Goal: Information Seeking & Learning: Learn about a topic

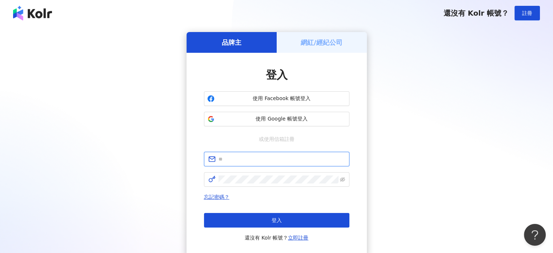
click at [244, 157] on input "text" at bounding box center [281, 159] width 126 height 8
click at [253, 115] on button "使用 Google 帳號登入" at bounding box center [276, 119] width 145 height 15
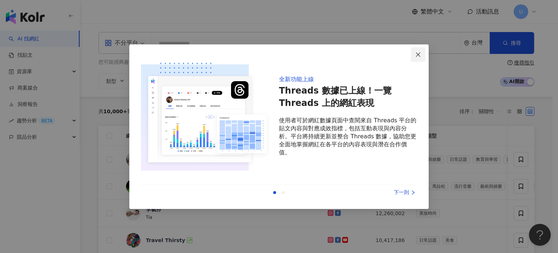
click at [417, 57] on button "Close" at bounding box center [418, 54] width 15 height 15
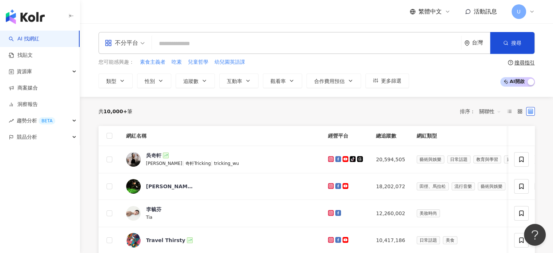
click at [138, 45] on span "不分平台" at bounding box center [125, 43] width 40 height 12
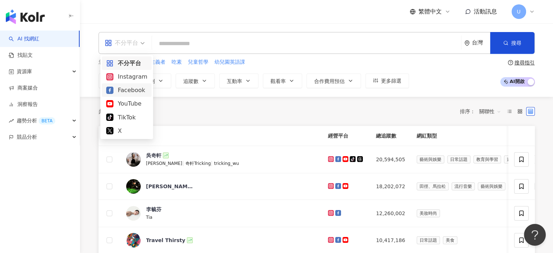
click at [134, 92] on div "Facebook" at bounding box center [126, 89] width 41 height 9
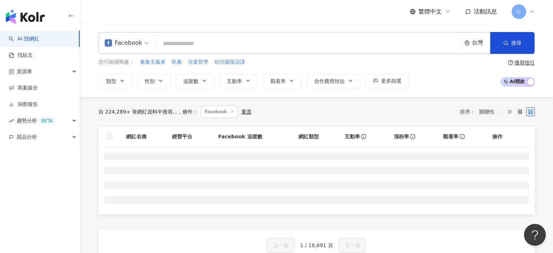
click at [190, 43] on input "search" at bounding box center [308, 44] width 299 height 14
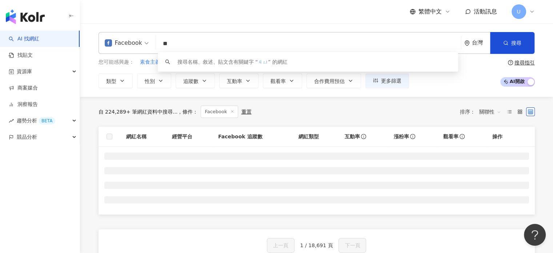
type input "*"
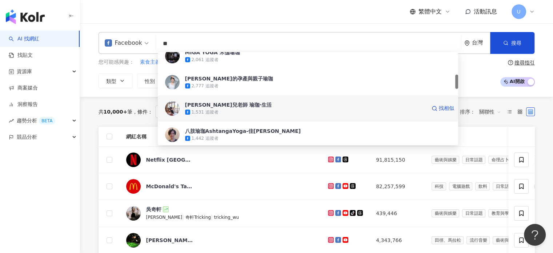
scroll to position [208, 0]
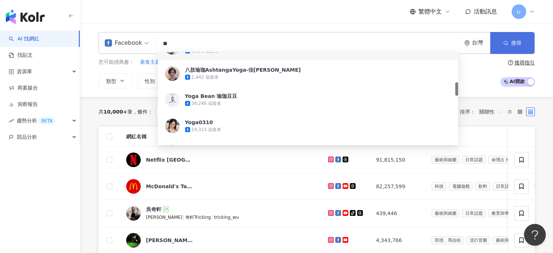
type input "**"
click at [510, 47] on button "搜尋" at bounding box center [512, 43] width 44 height 22
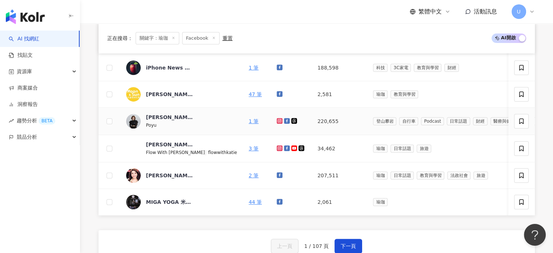
scroll to position [315, 0]
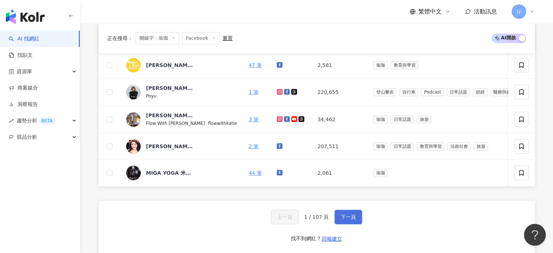
click at [336, 221] on button "下一頁" at bounding box center [348, 216] width 28 height 15
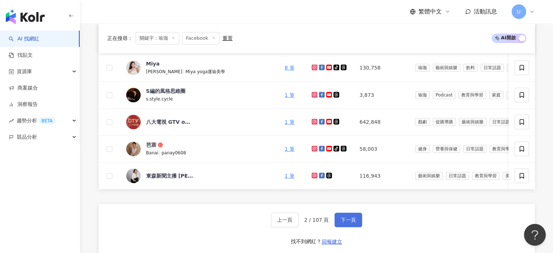
click at [346, 222] on span "下一頁" at bounding box center [348, 220] width 15 height 6
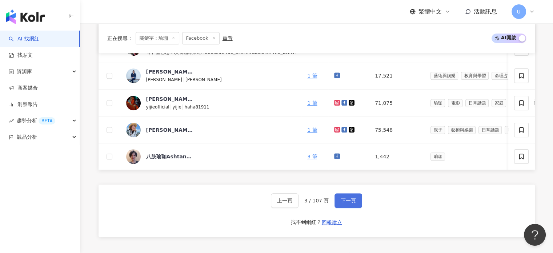
scroll to position [332, 0]
click at [343, 203] on span "下一頁" at bounding box center [348, 200] width 15 height 6
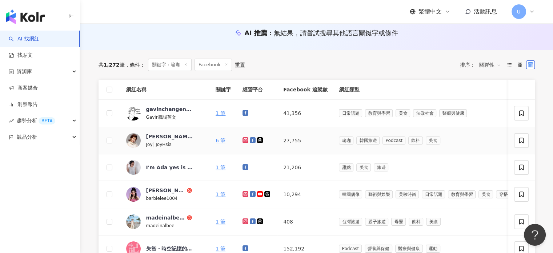
scroll to position [77, 0]
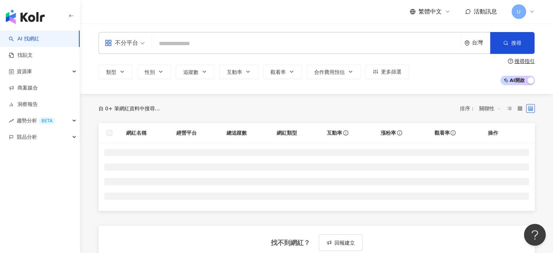
click at [177, 41] on input "search" at bounding box center [306, 44] width 303 height 14
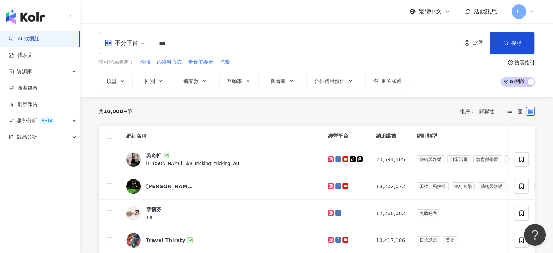
click at [189, 45] on input "***" at bounding box center [306, 44] width 303 height 14
click at [119, 78] on icon "button" at bounding box center [122, 81] width 6 height 6
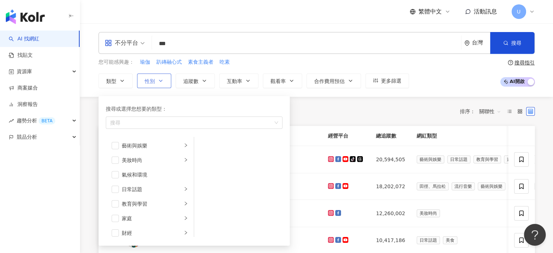
click at [149, 83] on span "性別" at bounding box center [150, 81] width 10 height 6
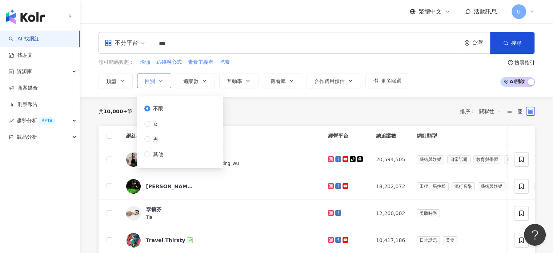
click at [149, 83] on span "性別" at bounding box center [150, 81] width 10 height 6
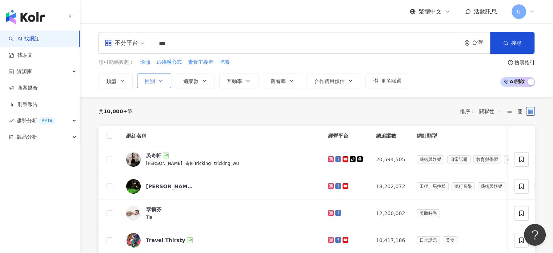
click at [149, 82] on span "性別" at bounding box center [150, 81] width 10 height 6
click at [137, 40] on div "不分平台" at bounding box center [121, 43] width 33 height 12
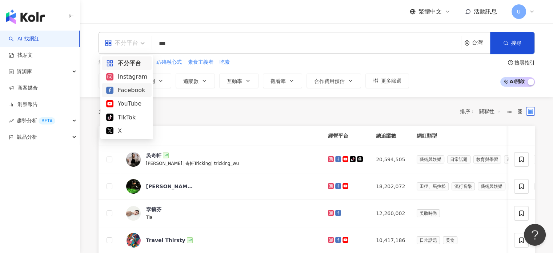
click at [128, 88] on div "Facebook" at bounding box center [126, 89] width 41 height 9
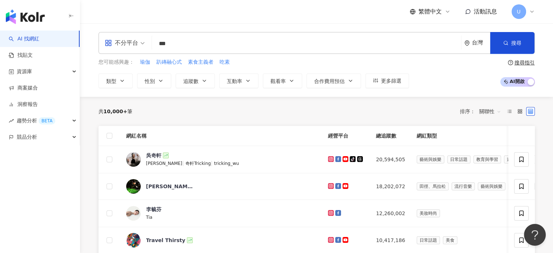
click at [175, 44] on input "***" at bounding box center [306, 44] width 303 height 14
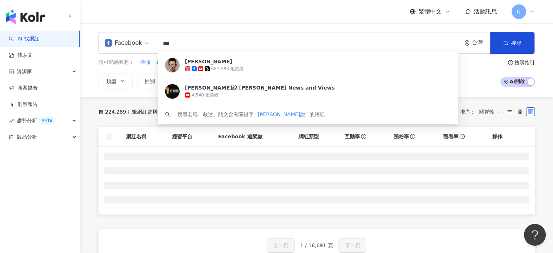
click at [198, 44] on input "***" at bounding box center [308, 44] width 299 height 14
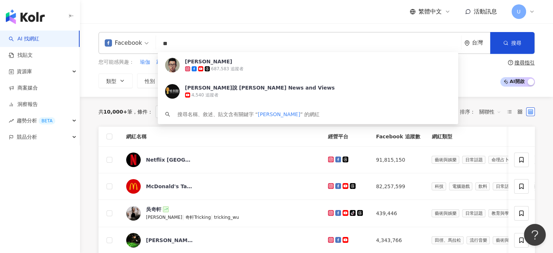
type input "*"
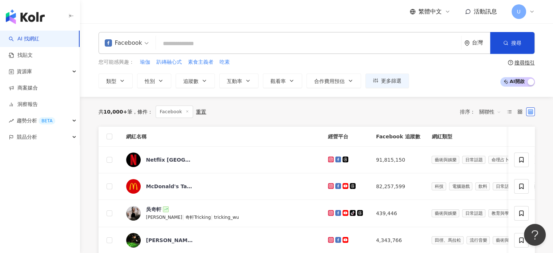
click at [156, 19] on div "繁體中文 活動訊息 U" at bounding box center [317, 11] width 436 height 23
click at [115, 78] on span "類型" at bounding box center [111, 81] width 10 height 6
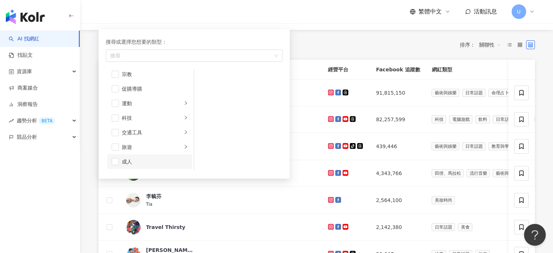
scroll to position [73, 0]
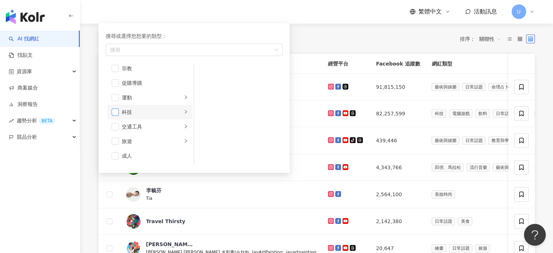
click at [115, 109] on span "button" at bounding box center [115, 111] width 7 height 7
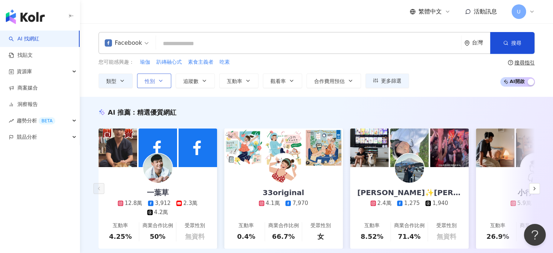
click at [160, 76] on button "性別" at bounding box center [154, 80] width 34 height 15
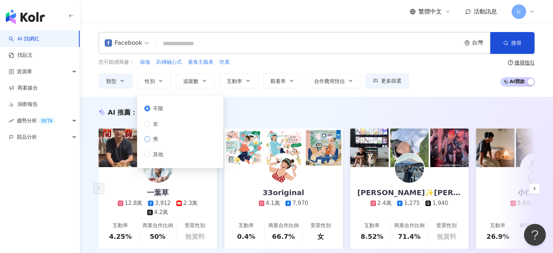
click at [150, 136] on span "男" at bounding box center [155, 139] width 11 height 8
click at [510, 39] on button "搜尋" at bounding box center [512, 43] width 44 height 22
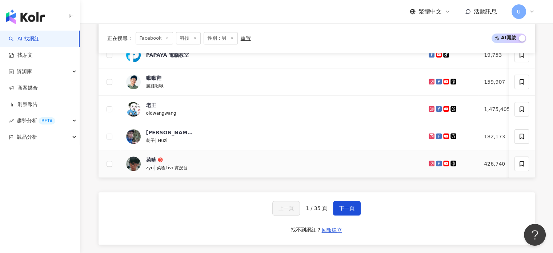
scroll to position [327, 0]
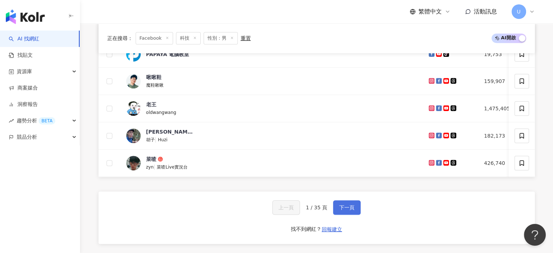
click at [342, 210] on span "下一頁" at bounding box center [346, 207] width 15 height 6
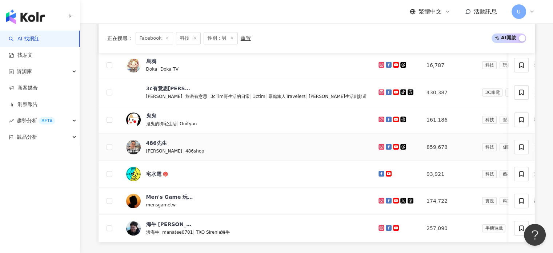
scroll to position [309, 0]
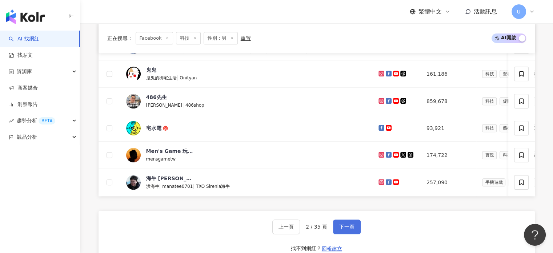
click at [351, 229] on span "下一頁" at bounding box center [346, 227] width 15 height 6
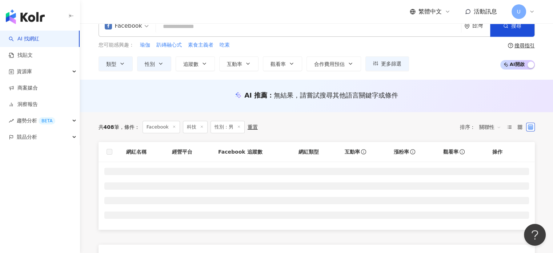
scroll to position [0, 0]
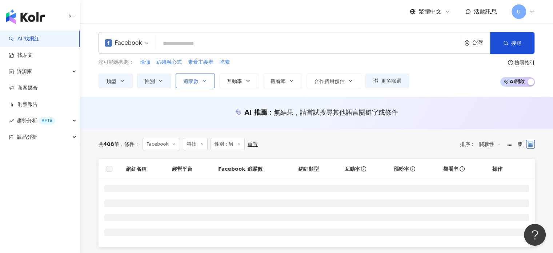
click at [193, 82] on span "追蹤數" at bounding box center [190, 81] width 15 height 6
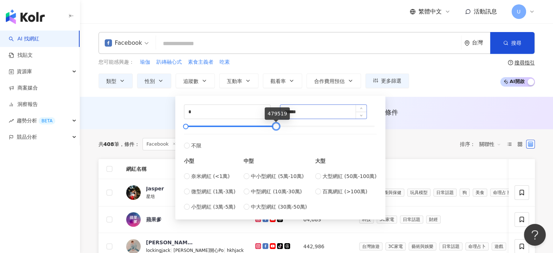
drag, startPoint x: 373, startPoint y: 125, endPoint x: 298, endPoint y: 115, distance: 75.6
click at [276, 127] on div at bounding box center [276, 126] width 4 height 4
click at [300, 112] on input "******" at bounding box center [323, 112] width 86 height 14
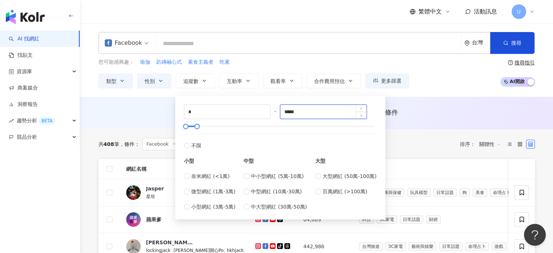
type input "*****"
click at [436, 95] on div "Facebook 台灣 搜尋 b2d35afb-e2a9-46c9-bdcc-f1e6b9899779 哈利 687,583 追蹤者 哈利說 Harry's …" at bounding box center [316, 59] width 473 height 73
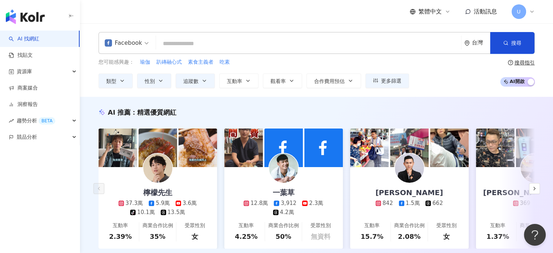
scroll to position [73, 0]
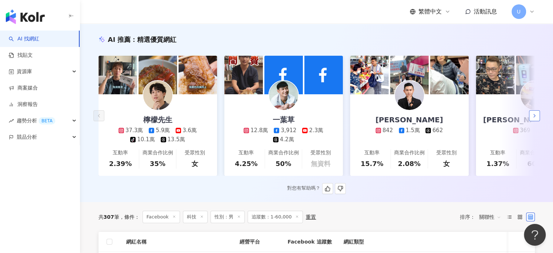
click at [532, 117] on icon "button" at bounding box center [534, 116] width 6 height 6
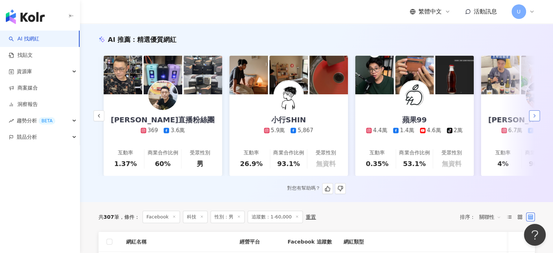
scroll to position [0, 377]
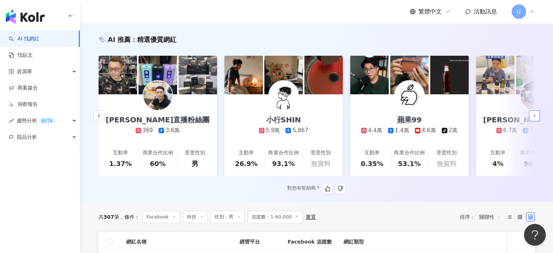
click at [532, 119] on icon "button" at bounding box center [534, 116] width 6 height 6
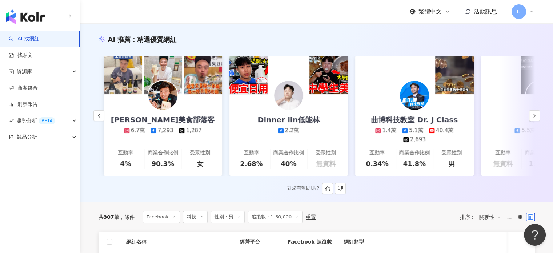
scroll to position [0, 755]
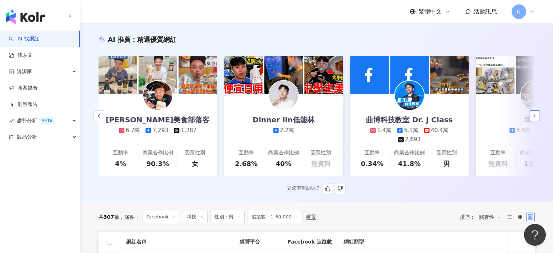
click at [536, 119] on icon "button" at bounding box center [534, 116] width 6 height 6
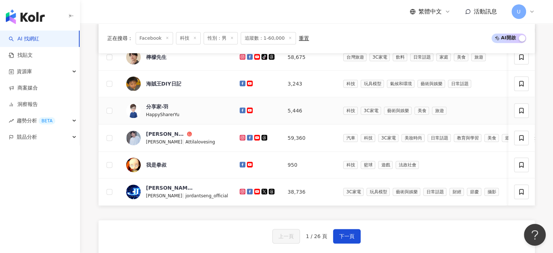
scroll to position [448, 0]
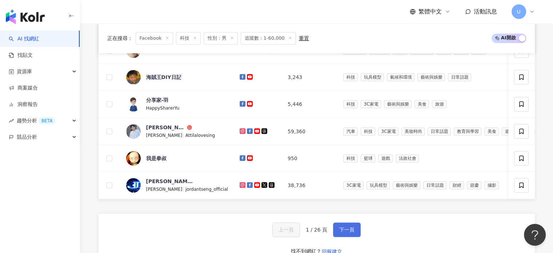
click at [337, 236] on button "下一頁" at bounding box center [347, 229] width 28 height 15
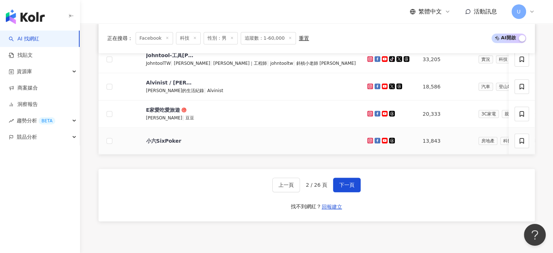
scroll to position [496, 0]
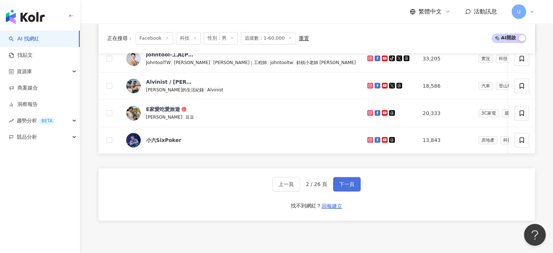
click at [346, 187] on span "下一頁" at bounding box center [346, 184] width 15 height 6
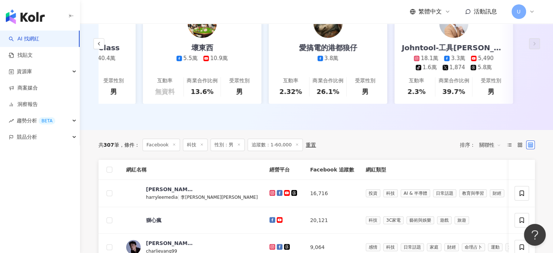
scroll to position [144, 0]
click at [204, 151] on span "科技" at bounding box center [195, 145] width 25 height 12
click at [202, 145] on line at bounding box center [202, 145] width 2 height 2
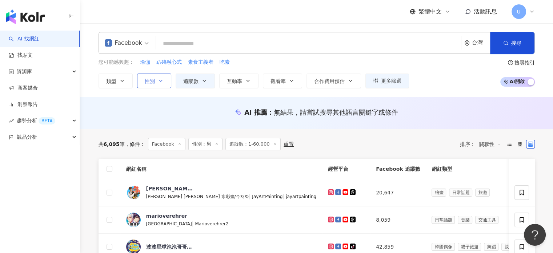
click at [154, 78] on span "性別" at bounding box center [150, 81] width 10 height 6
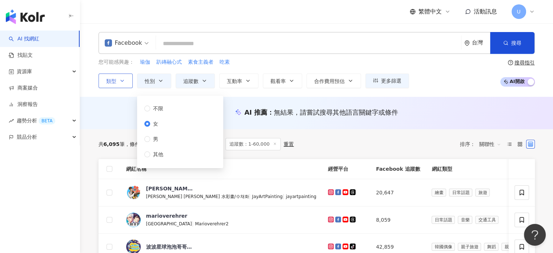
click at [121, 80] on icon "button" at bounding box center [122, 80] width 3 height 1
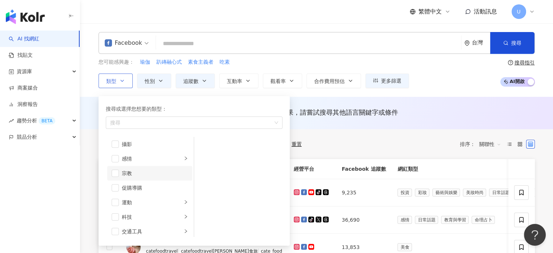
scroll to position [206, 0]
click at [151, 172] on div "感情" at bounding box center [152, 172] width 60 height 8
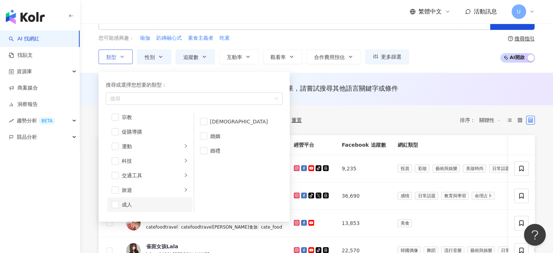
scroll to position [24, 0]
click at [153, 188] on div "旅遊" at bounding box center [152, 189] width 60 height 8
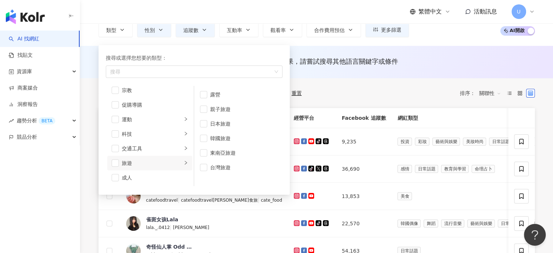
scroll to position [97, 0]
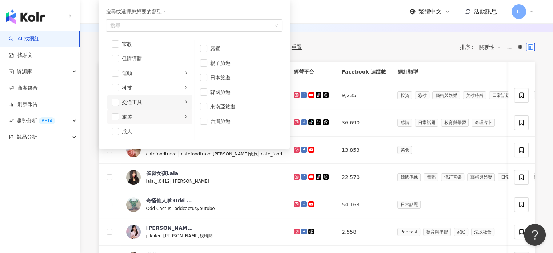
click at [157, 108] on li "交通工具" at bounding box center [149, 102] width 85 height 15
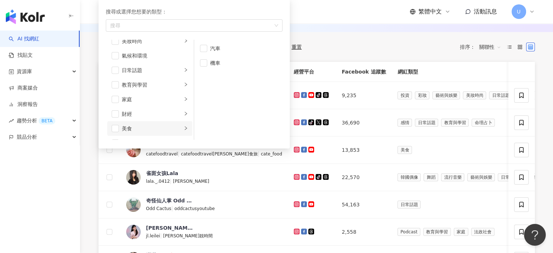
scroll to position [0, 0]
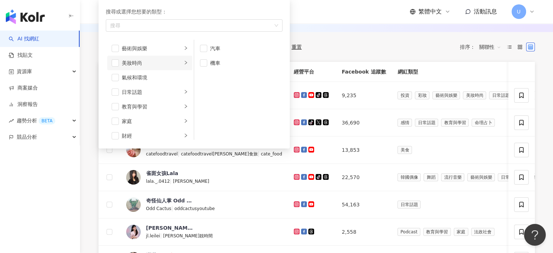
click at [141, 60] on div "美妝時尚" at bounding box center [152, 63] width 60 height 8
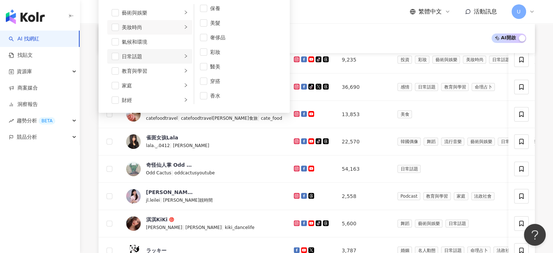
scroll to position [133, 0]
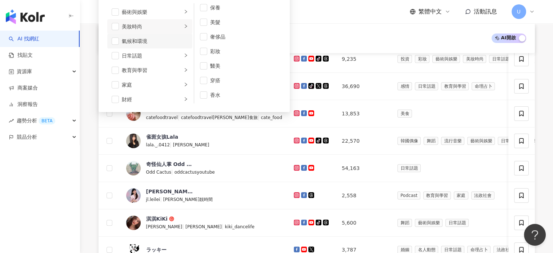
click at [150, 40] on div "氣候和環境" at bounding box center [155, 41] width 66 height 8
click at [145, 56] on div "日常話題" at bounding box center [152, 56] width 60 height 8
click at [120, 42] on li "氣候和環境" at bounding box center [149, 41] width 85 height 15
click at [184, 71] on icon "right" at bounding box center [186, 70] width 4 height 4
click at [184, 81] on div "button" at bounding box center [186, 84] width 4 height 7
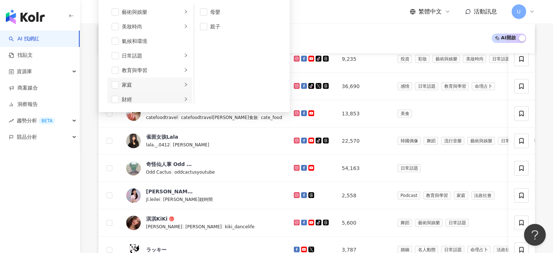
click at [184, 97] on icon "right" at bounding box center [186, 99] width 4 height 4
click at [176, 8] on div "藝術與娛樂" at bounding box center [152, 12] width 60 height 8
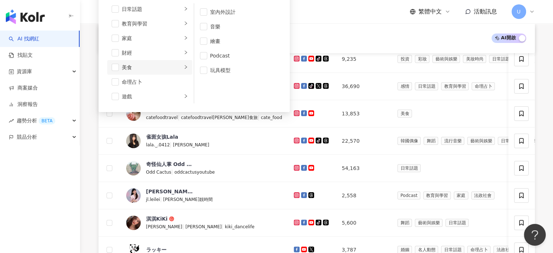
scroll to position [48, 0]
click at [176, 63] on div "美食" at bounding box center [152, 65] width 60 height 8
click at [184, 48] on icon "right" at bounding box center [186, 50] width 4 height 4
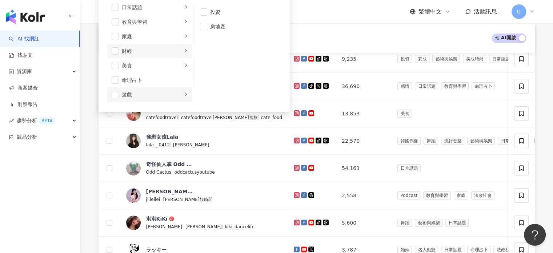
click at [177, 91] on li "遊戲" at bounding box center [149, 94] width 85 height 15
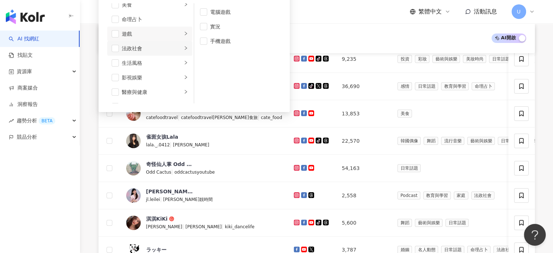
click at [172, 45] on div "法政社會" at bounding box center [152, 48] width 60 height 8
click at [173, 60] on div "生活風格" at bounding box center [152, 63] width 60 height 8
click at [176, 71] on li "影視娛樂" at bounding box center [149, 77] width 85 height 15
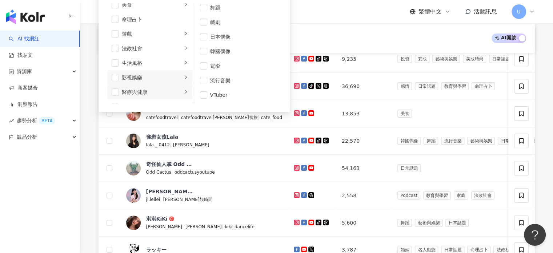
click at [184, 93] on icon "right" at bounding box center [186, 91] width 4 height 4
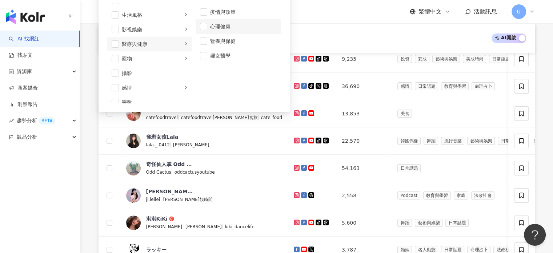
scroll to position [157, 0]
click at [206, 29] on span "button" at bounding box center [203, 26] width 7 height 7
click at [203, 42] on span "button" at bounding box center [203, 40] width 7 height 7
click at [174, 57] on div "寵物" at bounding box center [152, 58] width 60 height 8
click at [174, 75] on div "攝影" at bounding box center [155, 73] width 66 height 8
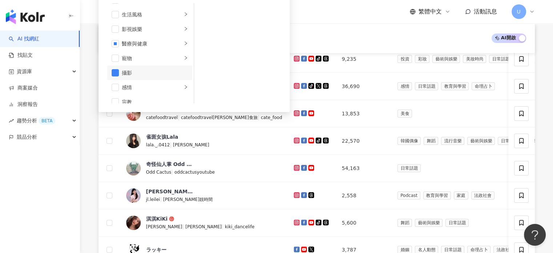
click at [174, 69] on div "攝影" at bounding box center [155, 73] width 66 height 8
click at [177, 80] on li "感情" at bounding box center [149, 87] width 85 height 15
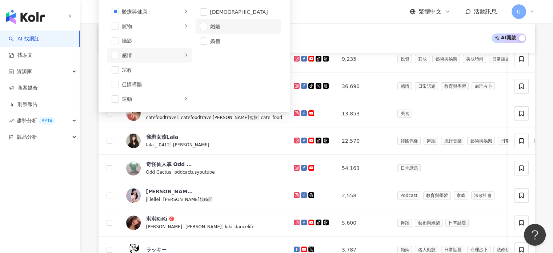
scroll to position [194, 0]
click at [206, 25] on span "button" at bounding box center [203, 26] width 7 height 7
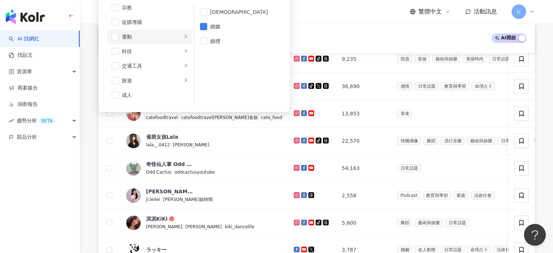
click at [184, 38] on icon "right" at bounding box center [186, 36] width 4 height 4
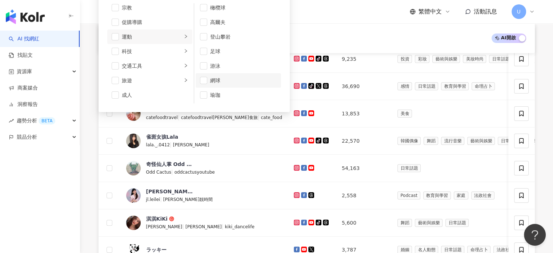
scroll to position [121, 0]
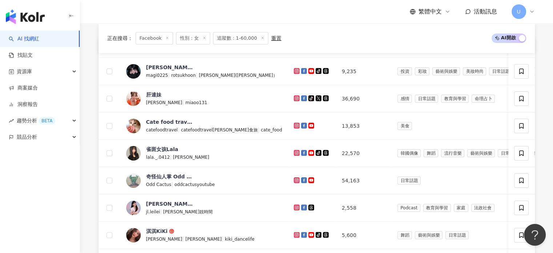
click at [294, 32] on div "正在搜尋 ： Facebook 性別：女 追蹤數：1-60,000 重置 AI 開啟 AI 關閉" at bounding box center [316, 38] width 419 height 12
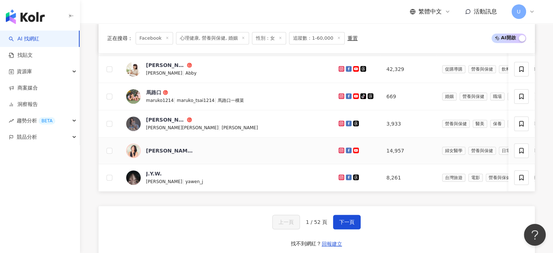
scroll to position [315, 0]
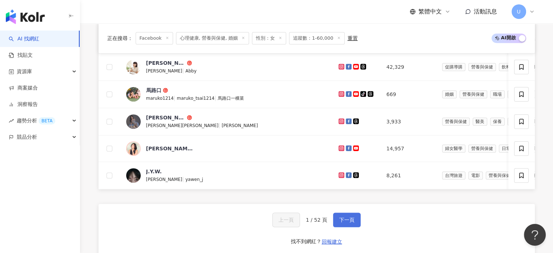
click at [339, 222] on span "下一頁" at bounding box center [346, 220] width 15 height 6
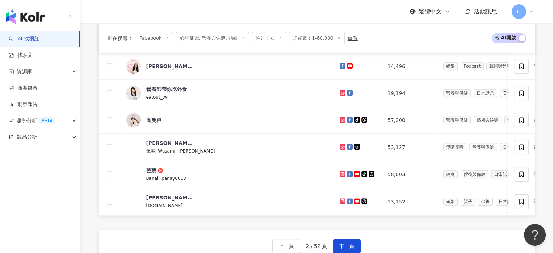
scroll to position [291, 0]
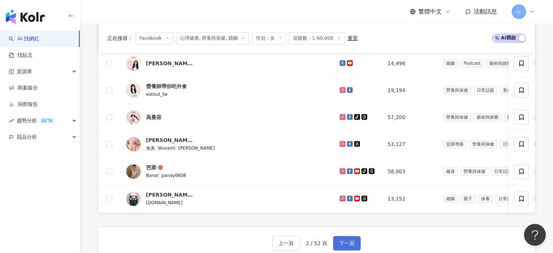
drag, startPoint x: 334, startPoint y: 245, endPoint x: 340, endPoint y: 245, distance: 5.8
click at [338, 245] on button "下一頁" at bounding box center [347, 243] width 28 height 15
click at [340, 245] on span "下一頁" at bounding box center [346, 243] width 15 height 6
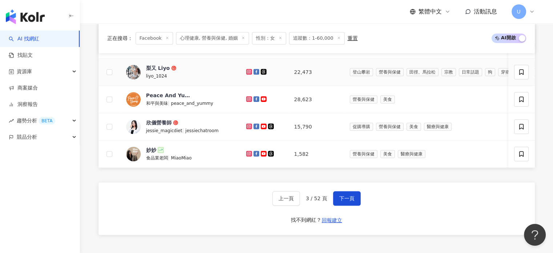
scroll to position [339, 0]
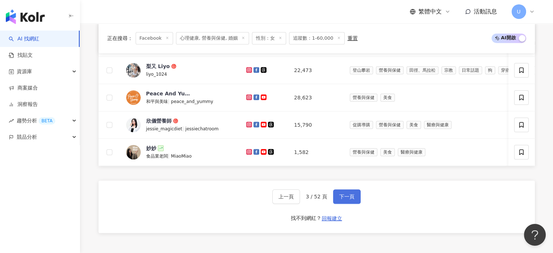
click at [352, 199] on span "下一頁" at bounding box center [346, 196] width 15 height 6
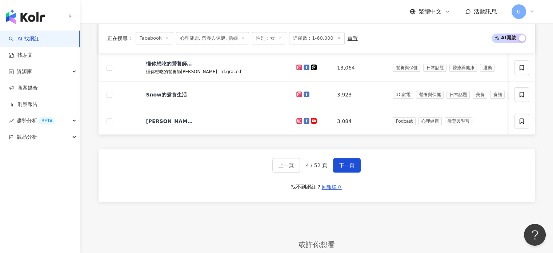
scroll to position [369, 0]
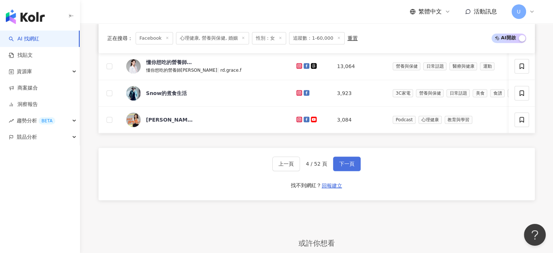
click at [349, 166] on span "下一頁" at bounding box center [346, 164] width 15 height 6
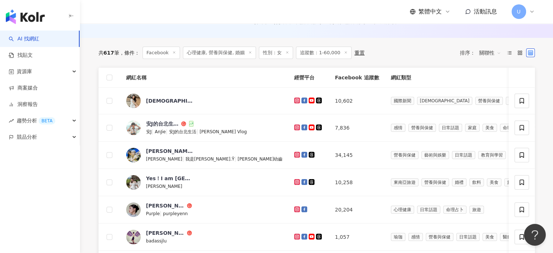
scroll to position [91, 0]
click at [249, 52] on line at bounding box center [250, 53] width 2 height 2
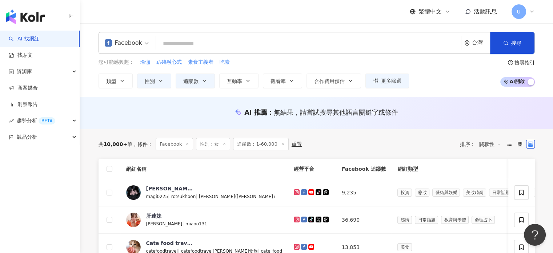
click at [225, 62] on span "吃素" at bounding box center [225, 62] width 10 height 7
type input "**"
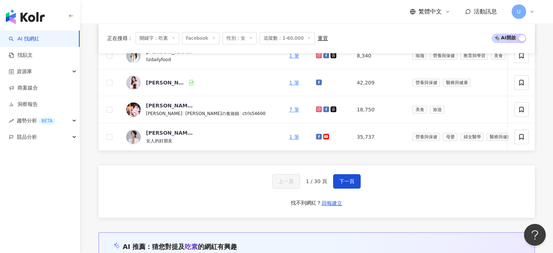
scroll to position [497, 0]
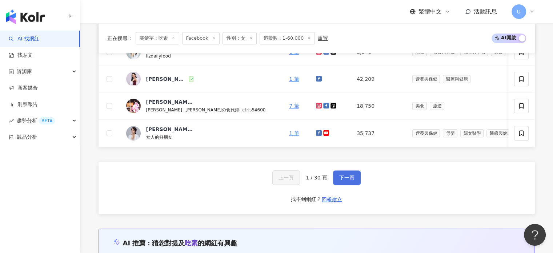
click at [345, 180] on span "下一頁" at bounding box center [346, 177] width 15 height 6
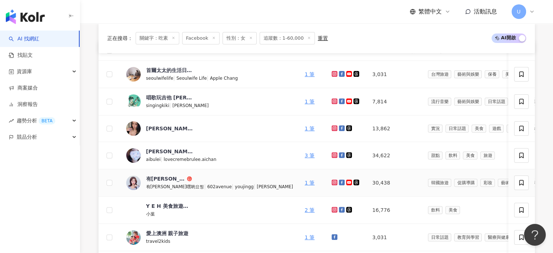
scroll to position [218, 0]
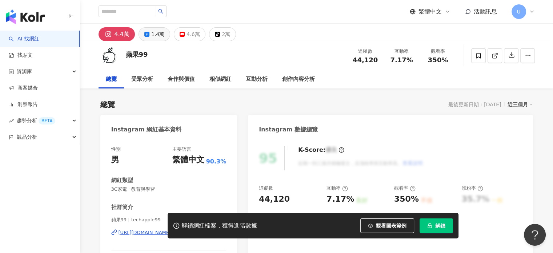
click at [147, 32] on icon at bounding box center [146, 34] width 5 height 5
click at [151, 37] on div "1.4萬" at bounding box center [157, 34] width 13 height 10
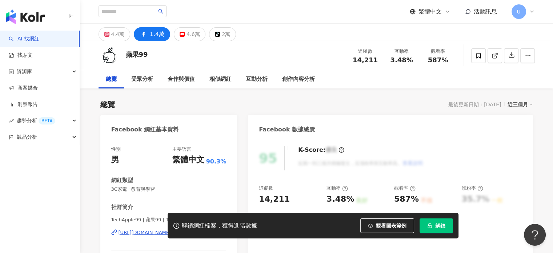
click at [151, 33] on div "1.4萬" at bounding box center [157, 34] width 15 height 10
click at [142, 30] on icon at bounding box center [143, 34] width 9 height 9
click at [165, 229] on div "https://www.facebook.com/108712555490544" at bounding box center [145, 232] width 53 height 7
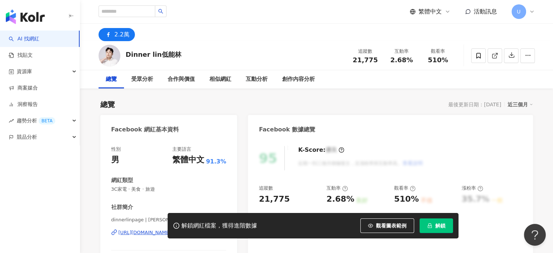
click at [137, 235] on div "解鎖網紅檔案，獲得進階數據 觀看圖表範例 解鎖" at bounding box center [276, 225] width 553 height 25
click at [138, 232] on div "解鎖網紅檔案，獲得進階數據 觀看圖表範例 解鎖" at bounding box center [276, 225] width 553 height 25
drag, startPoint x: 138, startPoint y: 232, endPoint x: 140, endPoint y: 228, distance: 4.2
click at [139, 231] on div "解鎖網紅檔案，獲得進階數據 觀看圖表範例 解鎖" at bounding box center [276, 225] width 553 height 25
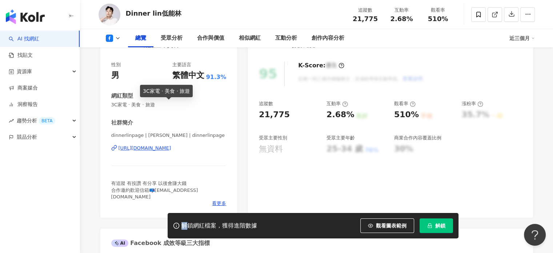
scroll to position [85, 0]
click at [170, 146] on div "https://www.facebook.com/107816445431077" at bounding box center [145, 147] width 53 height 7
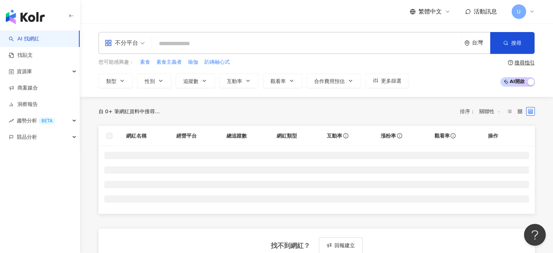
click at [135, 45] on div "不分平台" at bounding box center [121, 43] width 33 height 12
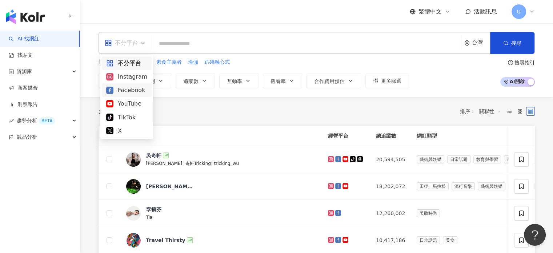
click at [125, 88] on div "Facebook" at bounding box center [126, 89] width 41 height 9
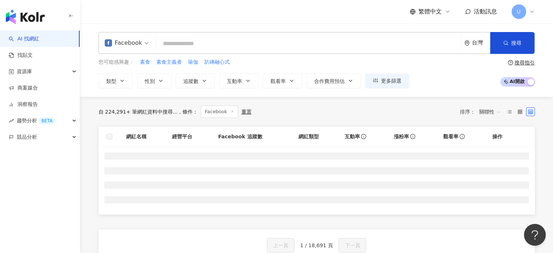
click at [178, 47] on input "search" at bounding box center [308, 44] width 299 height 14
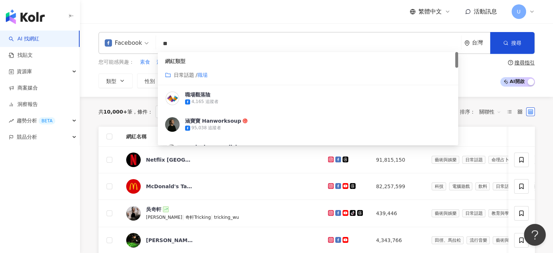
click at [193, 78] on span "日常話題 / 職場" at bounding box center [191, 75] width 34 height 8
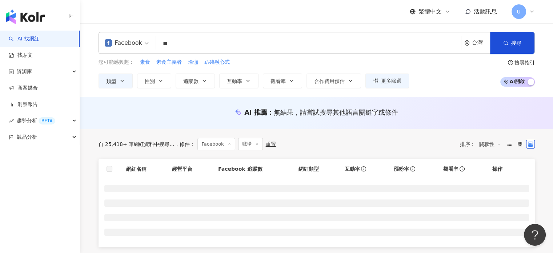
type input "**"
click at [158, 79] on icon "button" at bounding box center [161, 81] width 6 height 6
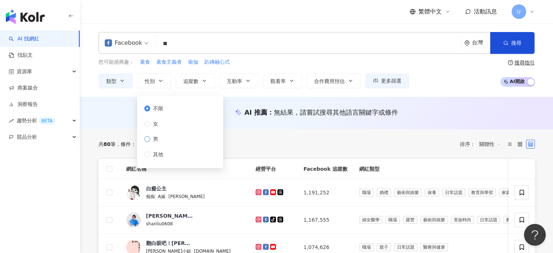
click at [151, 140] on span "男" at bounding box center [155, 139] width 11 height 8
click at [202, 86] on button "追蹤數" at bounding box center [195, 80] width 39 height 15
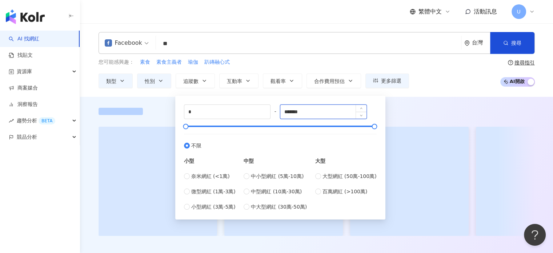
click at [319, 108] on input "*******" at bounding box center [323, 112] width 86 height 14
click at [318, 108] on input "*******" at bounding box center [323, 112] width 86 height 14
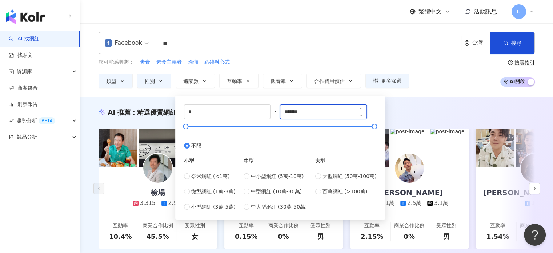
click at [318, 109] on input "*******" at bounding box center [323, 112] width 86 height 14
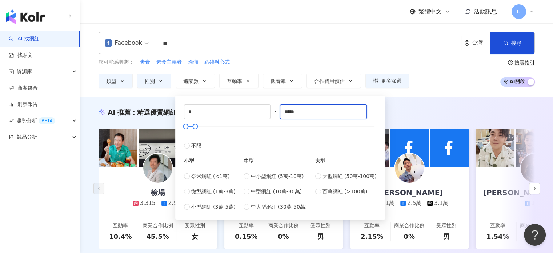
type input "*****"
click at [463, 85] on div "您可能感興趣： 素食 素食主義者 瑜伽 趴磚融心式 類型 性別 追蹤數 互動率 觀看率 合作費用預估 更多篩選 不限 女 男 其他 * - ***** 不限 …" at bounding box center [317, 73] width 436 height 30
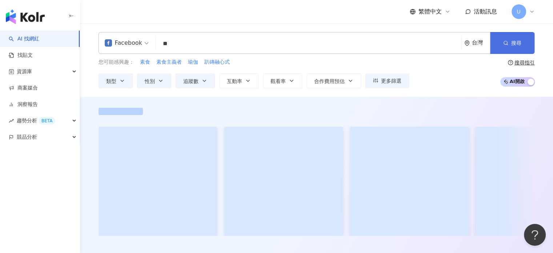
click at [508, 41] on button "搜尋" at bounding box center [512, 43] width 44 height 22
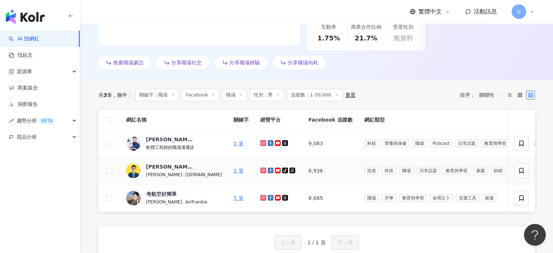
scroll to position [201, 0]
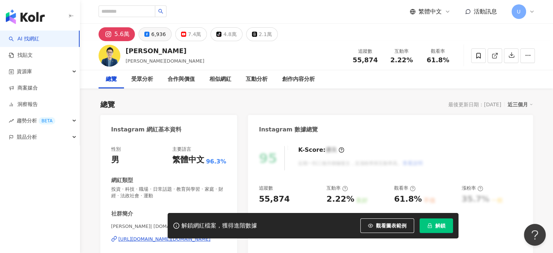
click at [155, 35] on div "6,936" at bounding box center [158, 34] width 15 height 10
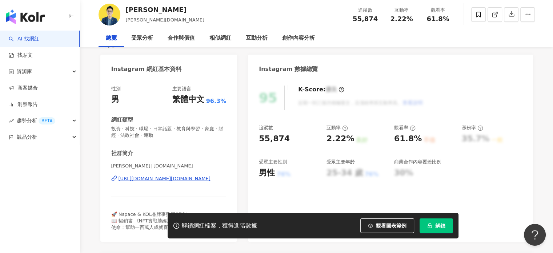
click at [157, 178] on div "[URL][DOMAIN_NAME][DOMAIN_NAME]" at bounding box center [165, 178] width 92 height 7
